Goal: Navigation & Orientation: Find specific page/section

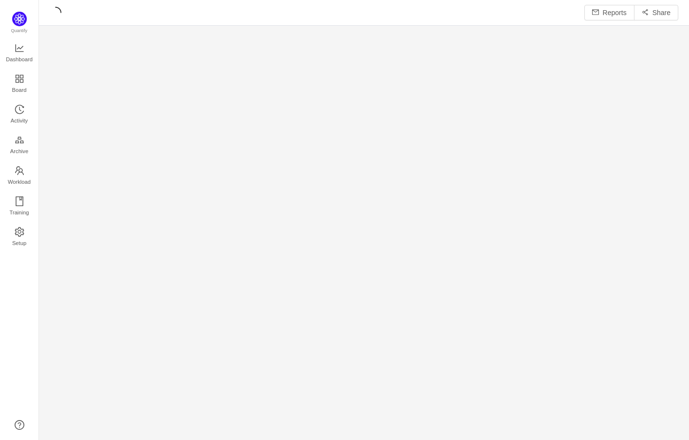
scroll to position [440, 650]
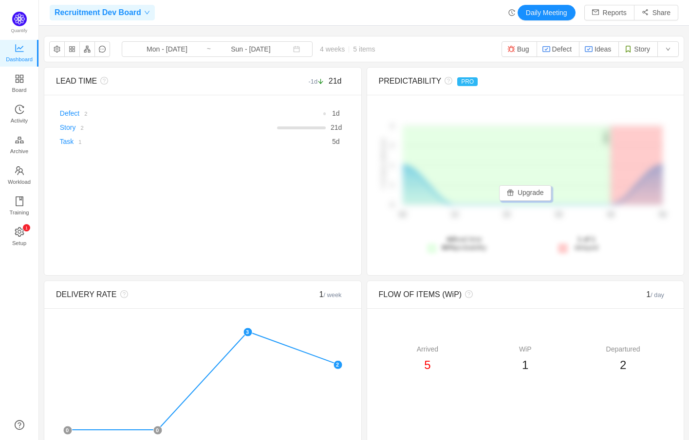
click at [147, 14] on icon "icon: down" at bounding box center [147, 13] width 6 height 6
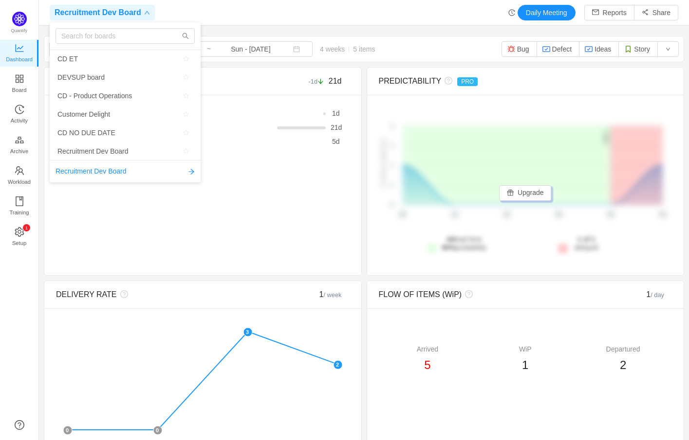
click at [256, 18] on div "Recruitment Dev Board Daily Meeting Reports Share" at bounding box center [364, 13] width 628 height 16
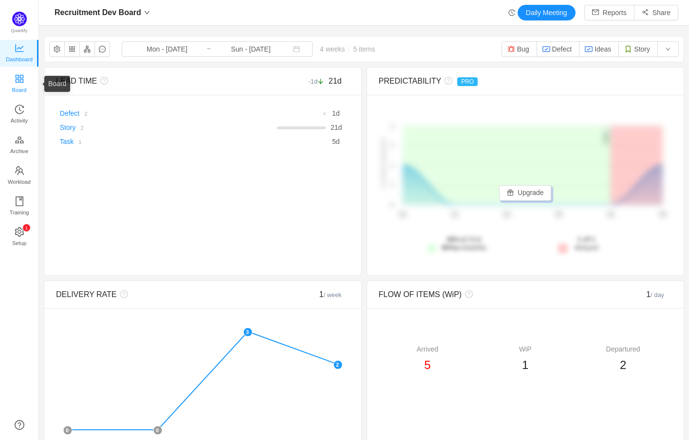
click at [21, 83] on span "Board" at bounding box center [19, 89] width 15 height 19
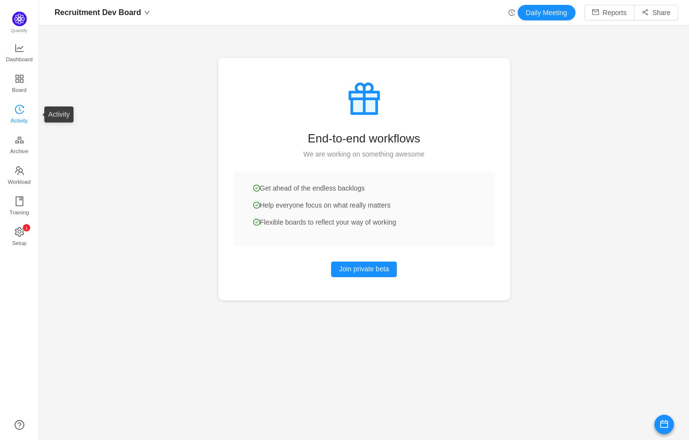
click at [16, 106] on icon "icon: history" at bounding box center [19, 109] width 9 height 9
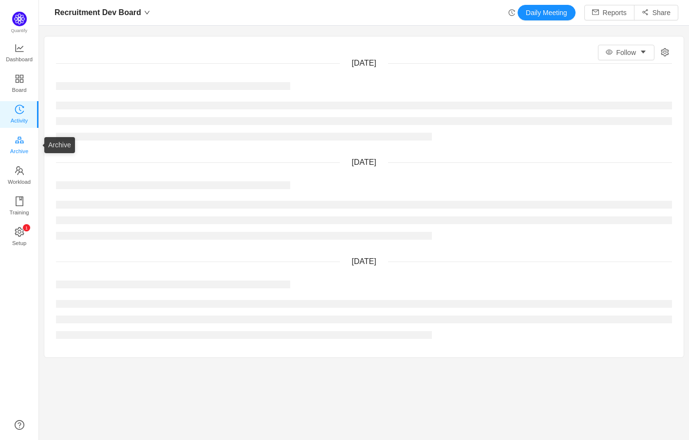
click at [19, 141] on icon "icon: gold" at bounding box center [20, 140] width 10 height 10
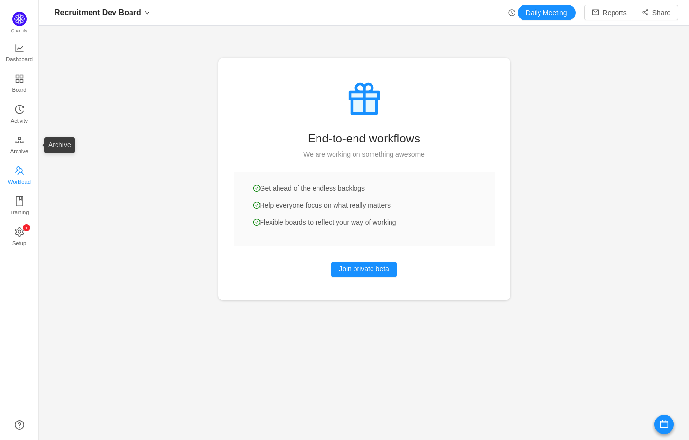
click at [14, 177] on span "Workload" at bounding box center [19, 181] width 23 height 19
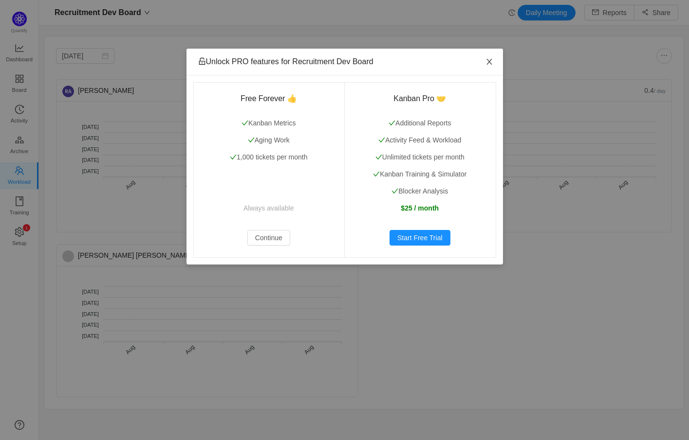
click at [487, 60] on icon "icon: close" at bounding box center [488, 62] width 5 height 6
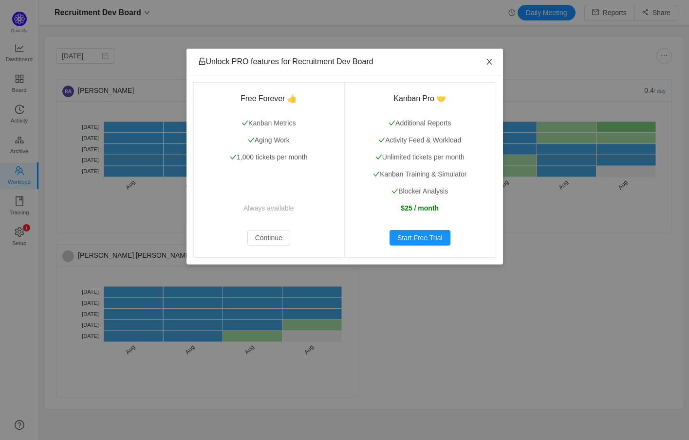
click at [490, 61] on icon "icon: close" at bounding box center [489, 62] width 8 height 8
click at [489, 60] on icon "icon: close" at bounding box center [489, 62] width 8 height 8
click at [490, 58] on icon "icon: close" at bounding box center [489, 62] width 8 height 8
click at [494, 60] on span "Close" at bounding box center [488, 62] width 27 height 27
click at [486, 62] on icon "icon: close" at bounding box center [489, 62] width 8 height 8
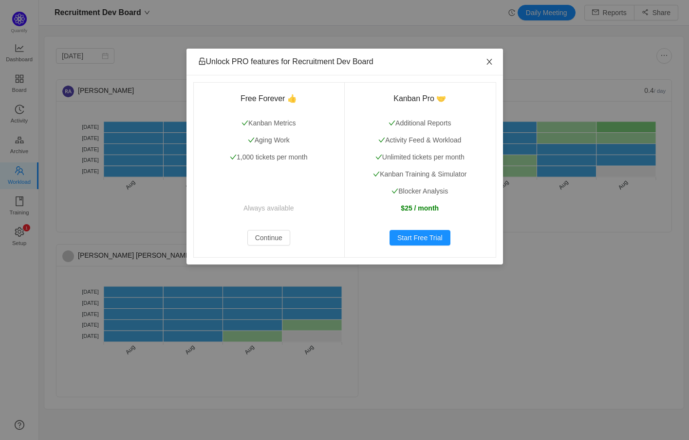
click at [488, 61] on icon "icon: close" at bounding box center [489, 62] width 8 height 8
click at [252, 239] on button "Continue" at bounding box center [268, 238] width 43 height 16
click at [255, 239] on button "Continue" at bounding box center [268, 238] width 43 height 16
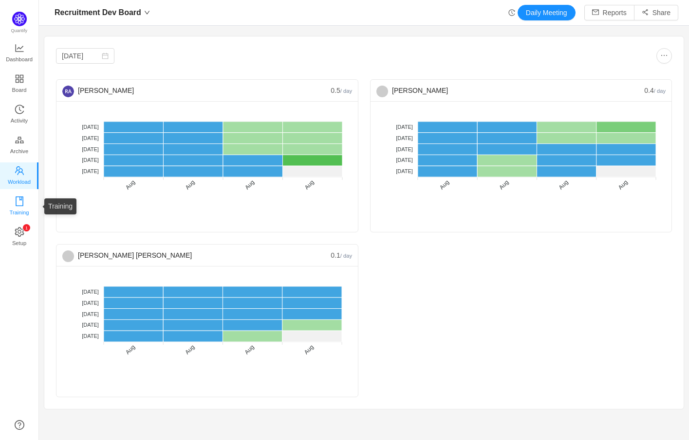
click at [19, 201] on icon "icon: book" at bounding box center [20, 202] width 10 height 10
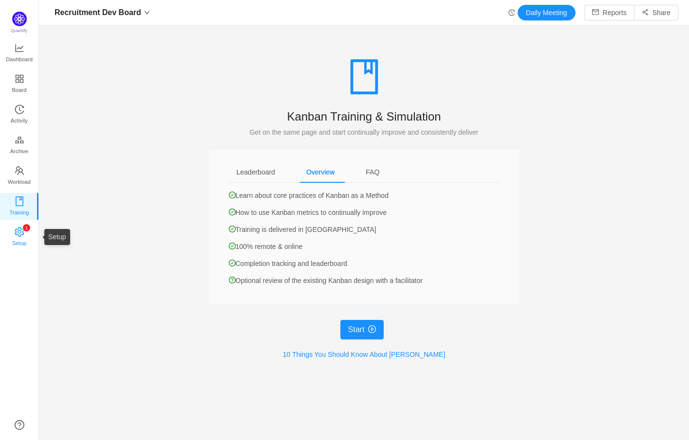
click at [18, 234] on span "Setup" at bounding box center [19, 243] width 14 height 19
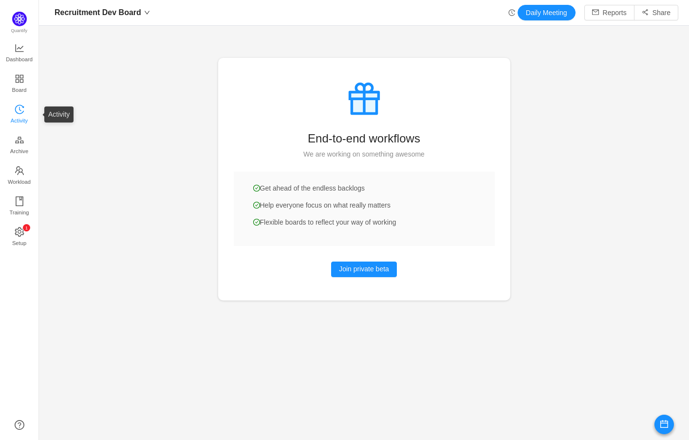
click at [20, 119] on span "Activity" at bounding box center [19, 120] width 17 height 19
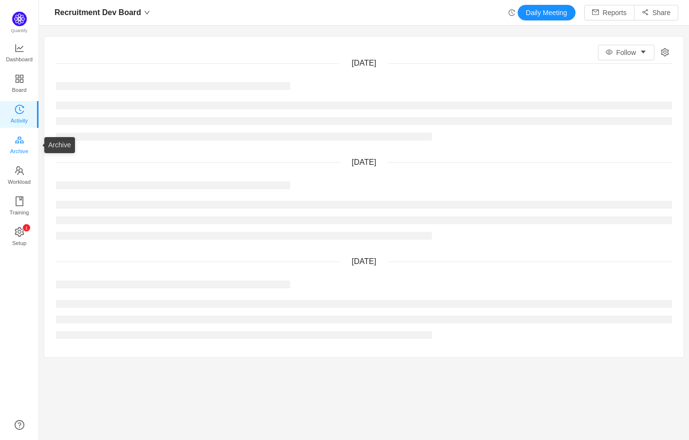
click at [20, 142] on span "Archive" at bounding box center [19, 151] width 18 height 19
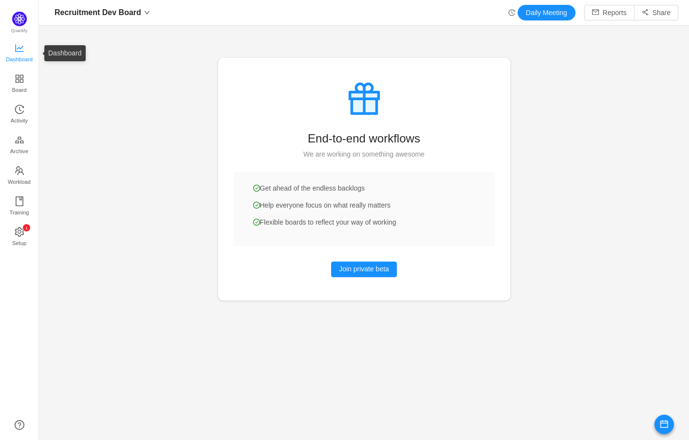
click at [19, 56] on span "Dashboard" at bounding box center [19, 59] width 27 height 19
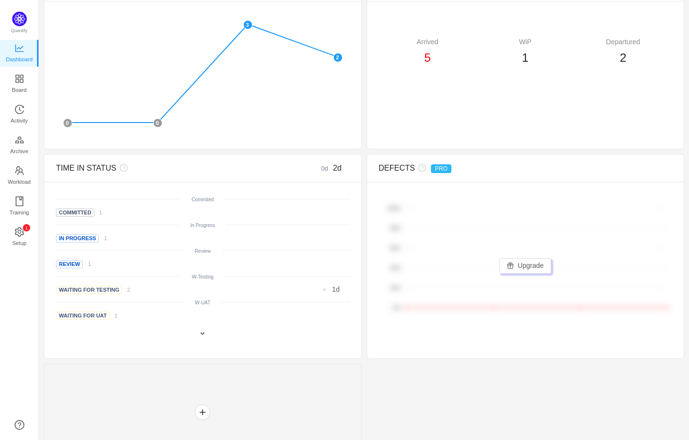
scroll to position [333, 0]
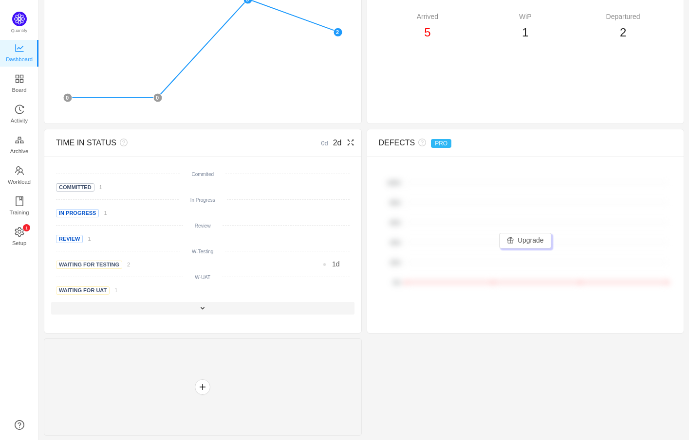
click at [201, 309] on span at bounding box center [203, 309] width 8 height 8
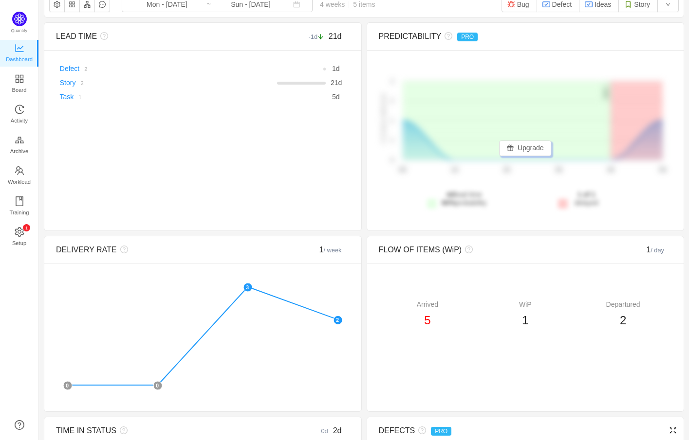
scroll to position [0, 0]
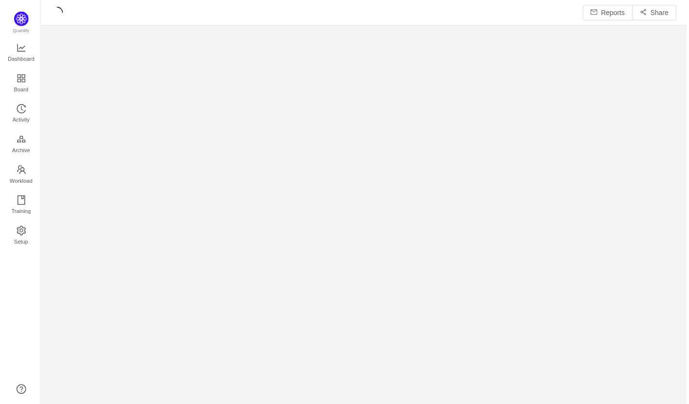
scroll to position [407, 650]
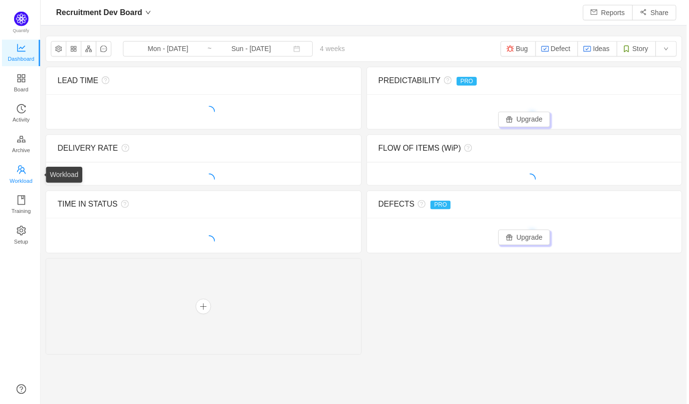
scroll to position [404, 650]
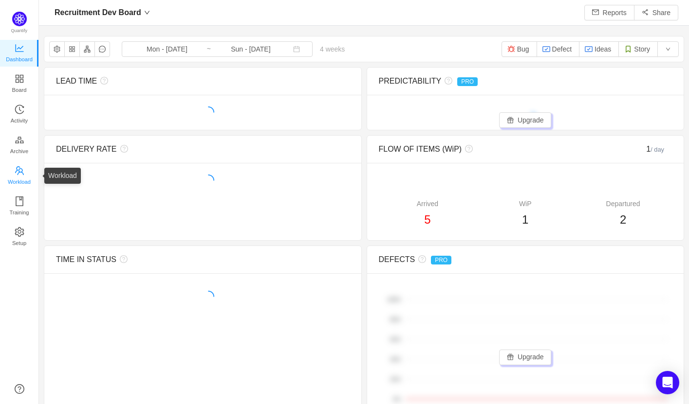
click at [17, 173] on span "Workload" at bounding box center [19, 181] width 23 height 19
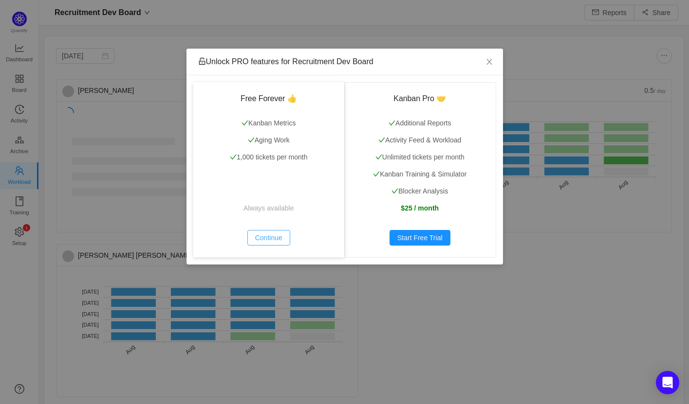
click at [270, 235] on button "Continue" at bounding box center [268, 238] width 43 height 16
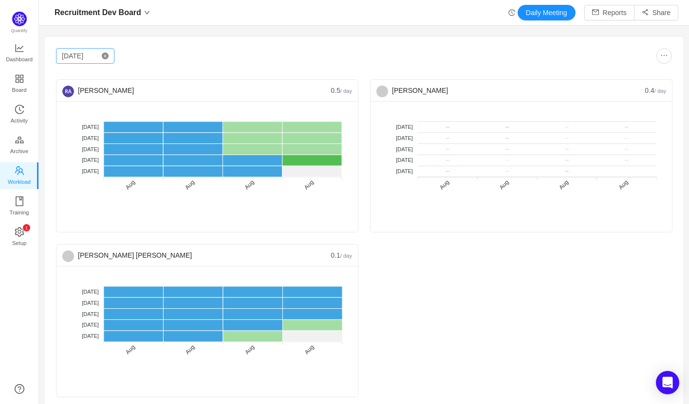
click at [105, 56] on icon "icon: close-circle" at bounding box center [105, 56] width 7 height 7
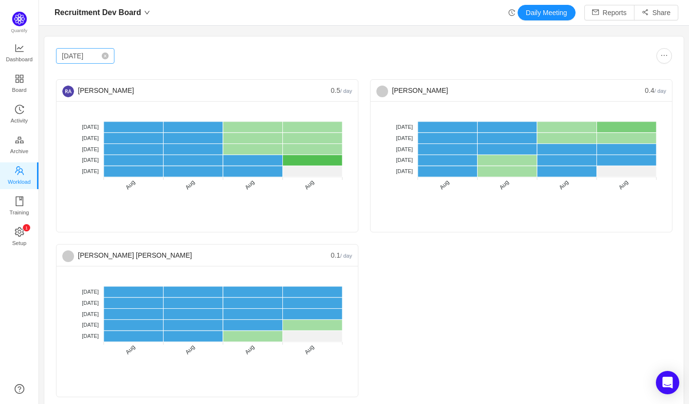
click at [86, 57] on body "Recruitment Dev Board Daily Meeting Reports Share [DATE] [PERSON_NAME] 0.4 / da…" at bounding box center [344, 202] width 689 height 404
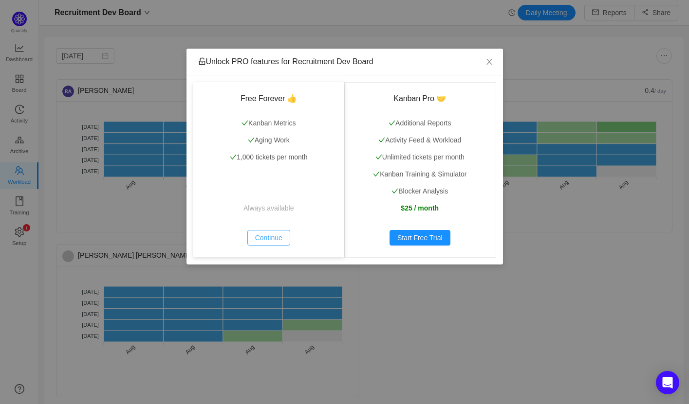
click at [270, 239] on button "Continue" at bounding box center [268, 238] width 43 height 16
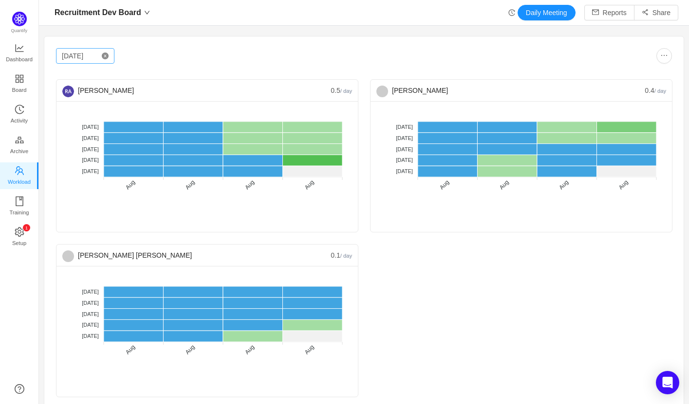
click at [105, 56] on icon "icon: close-circle" at bounding box center [105, 56] width 7 height 7
click at [87, 55] on input "[DATE]" at bounding box center [85, 56] width 58 height 16
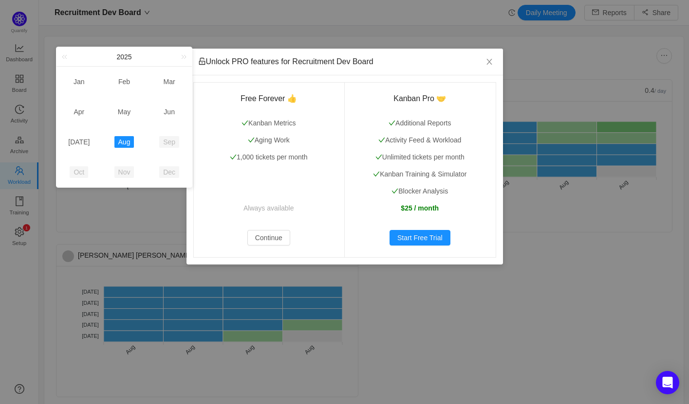
click at [81, 135] on td "[DATE]" at bounding box center [78, 142] width 45 height 30
type input "[DATE]"
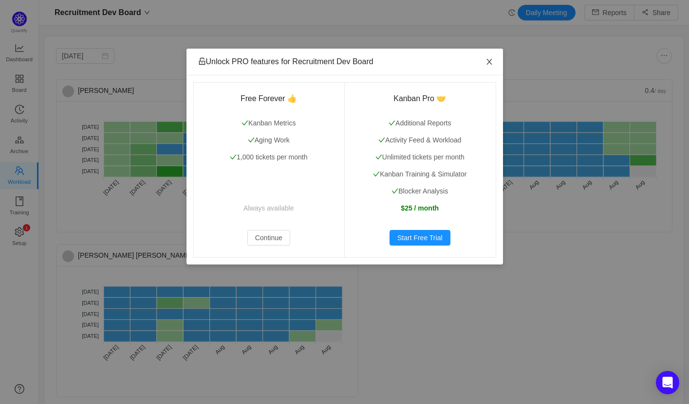
click at [491, 58] on span "Close" at bounding box center [488, 62] width 27 height 27
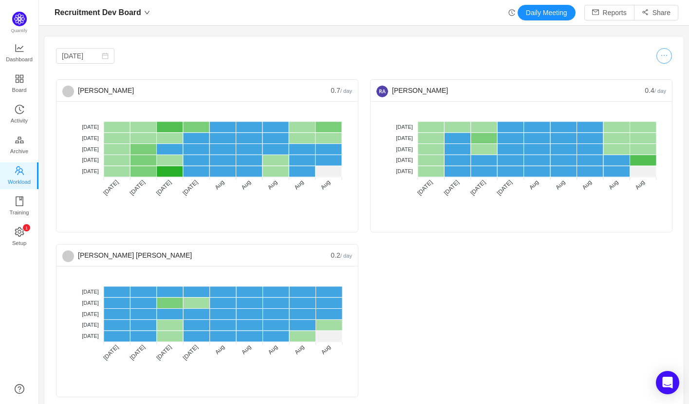
click at [670, 56] on button "button" at bounding box center [664, 56] width 16 height 16
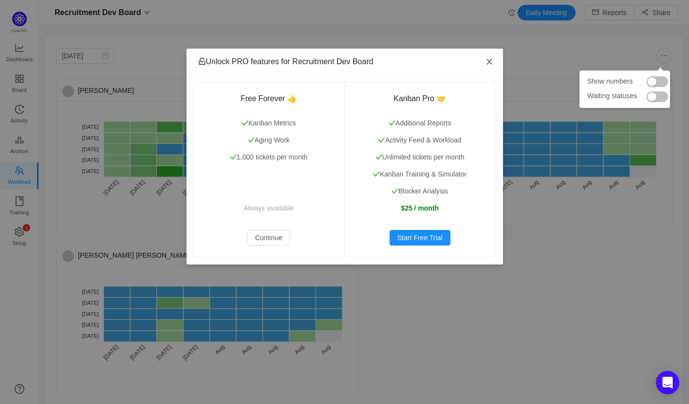
click at [489, 65] on icon "icon: close" at bounding box center [489, 62] width 8 height 8
